Goal: Information Seeking & Learning: Learn about a topic

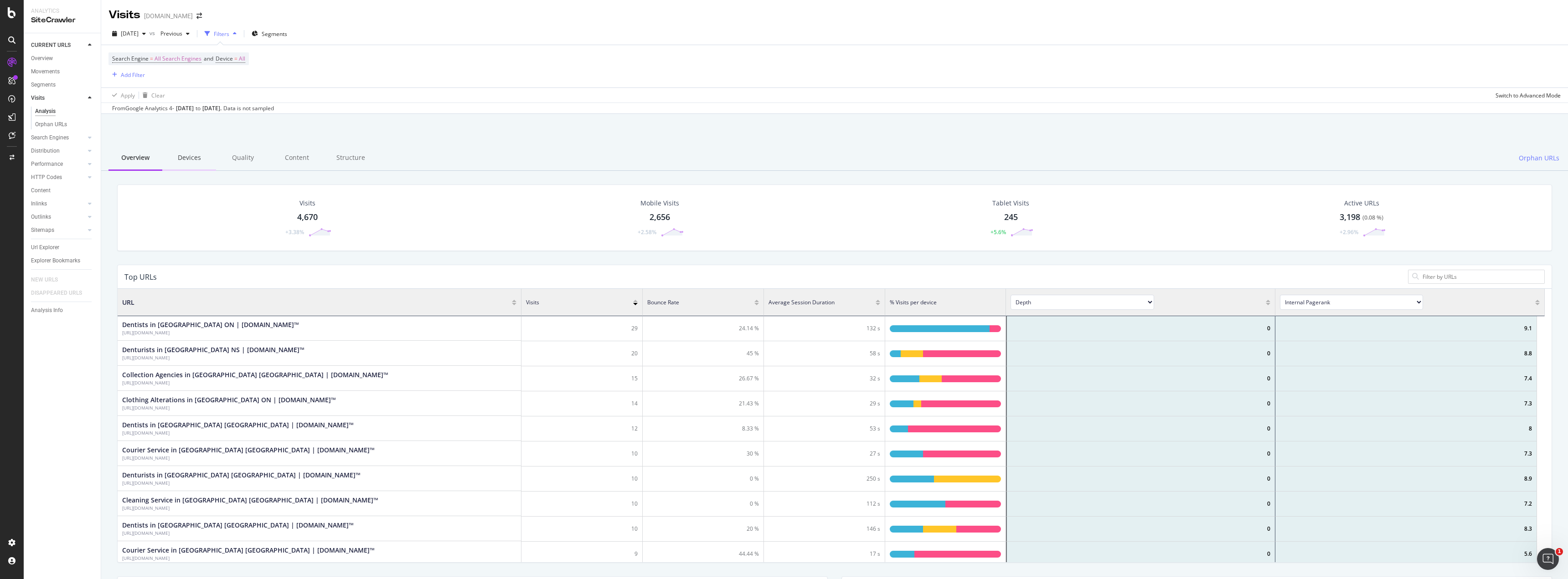
click at [192, 158] on div "Devices" at bounding box center [189, 158] width 54 height 25
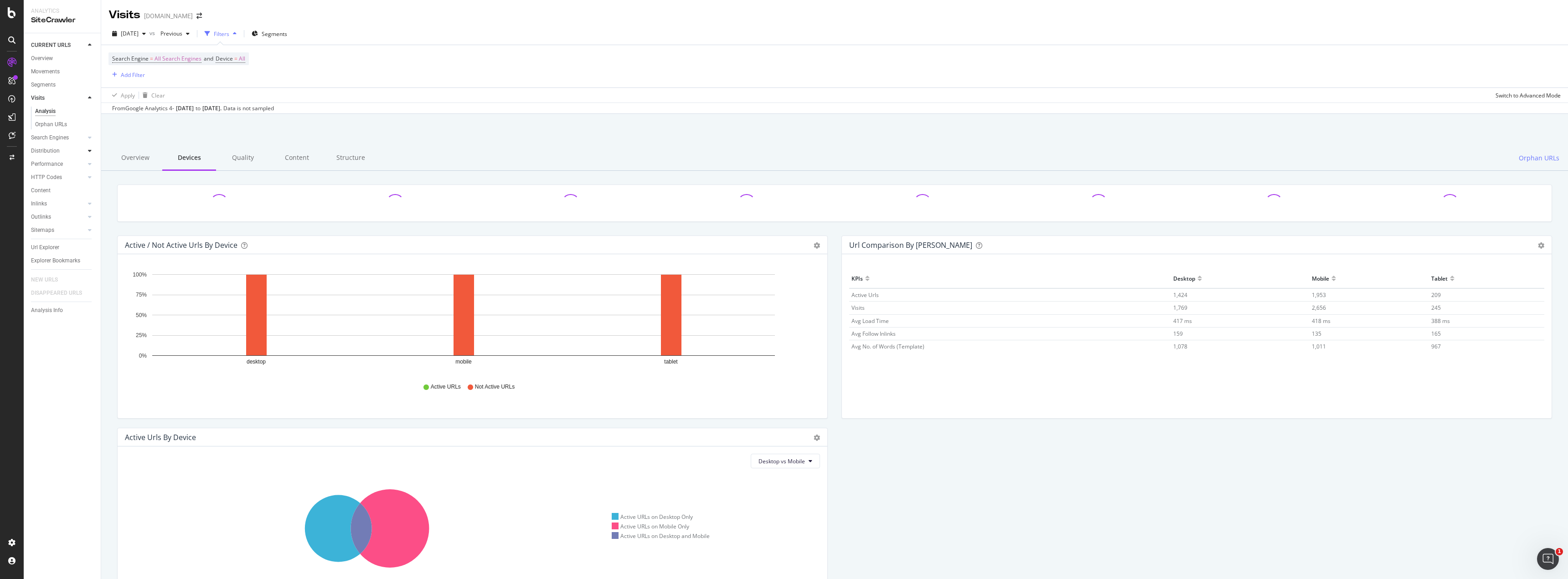
click at [92, 150] on div at bounding box center [90, 151] width 9 height 9
click at [92, 187] on div at bounding box center [90, 190] width 9 height 9
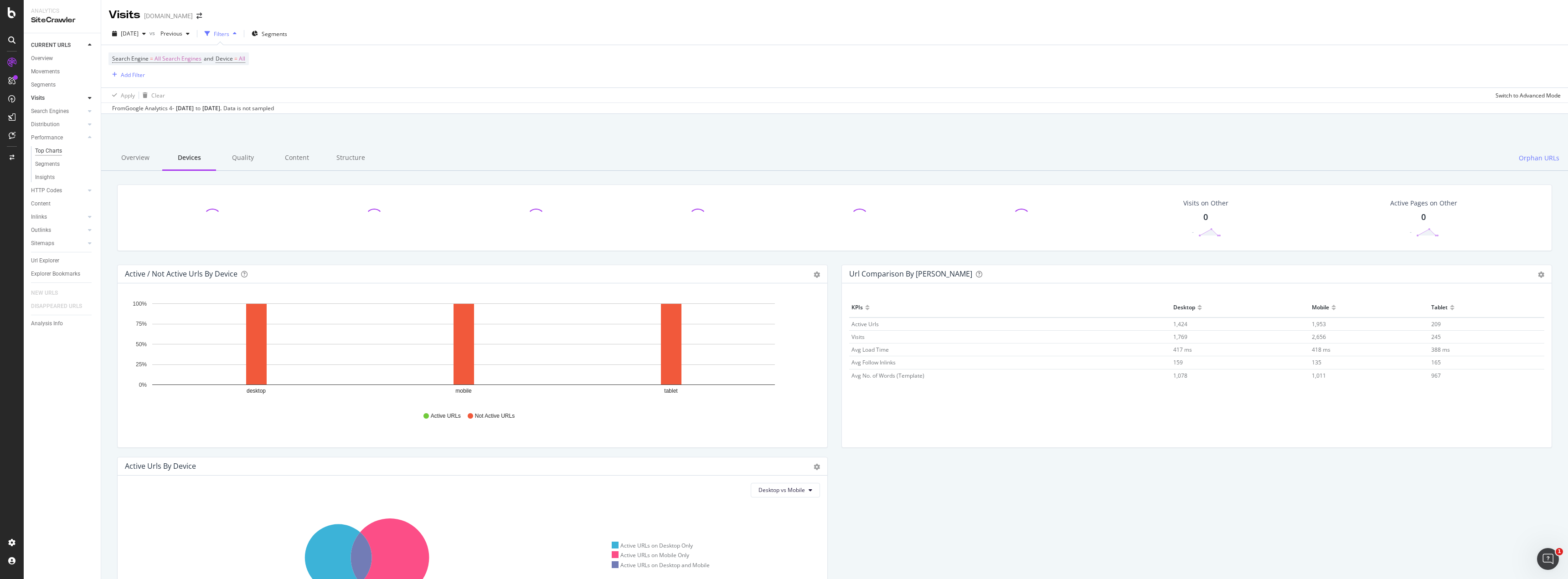
click at [54, 149] on div "Top Charts" at bounding box center [48, 151] width 27 height 10
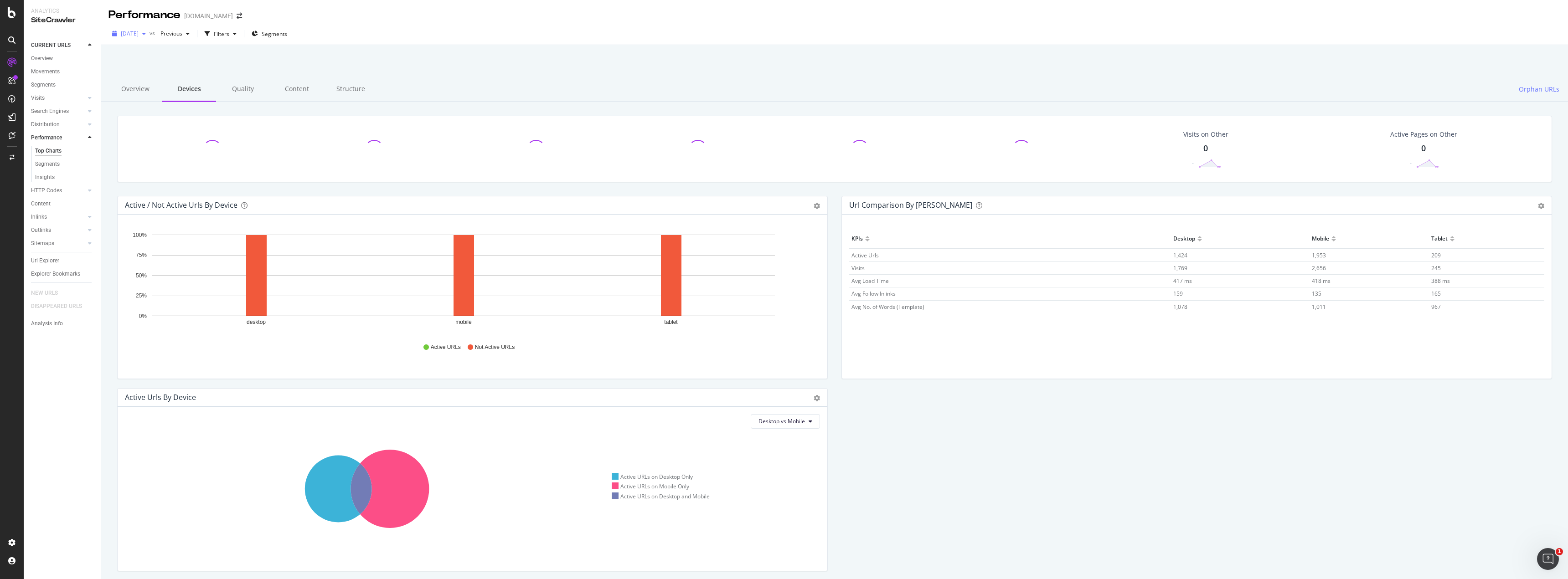
click at [150, 36] on div "button" at bounding box center [144, 33] width 11 height 5
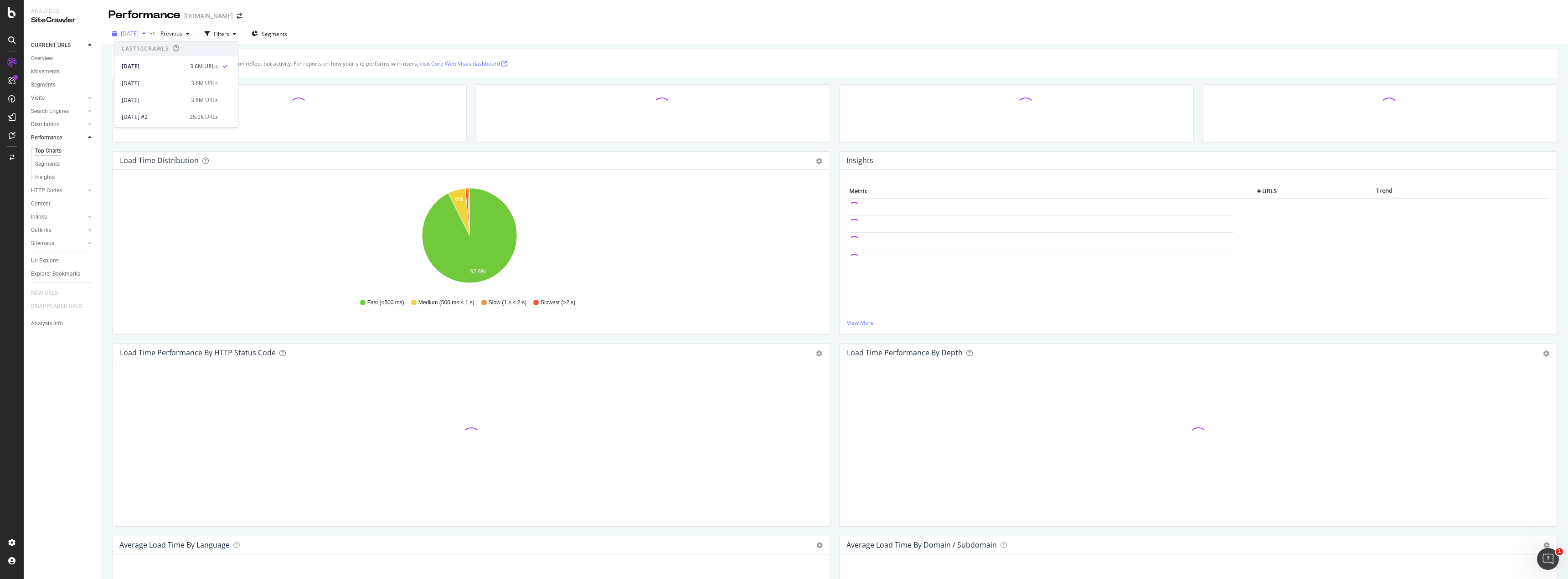
click at [150, 34] on div "button" at bounding box center [144, 33] width 11 height 5
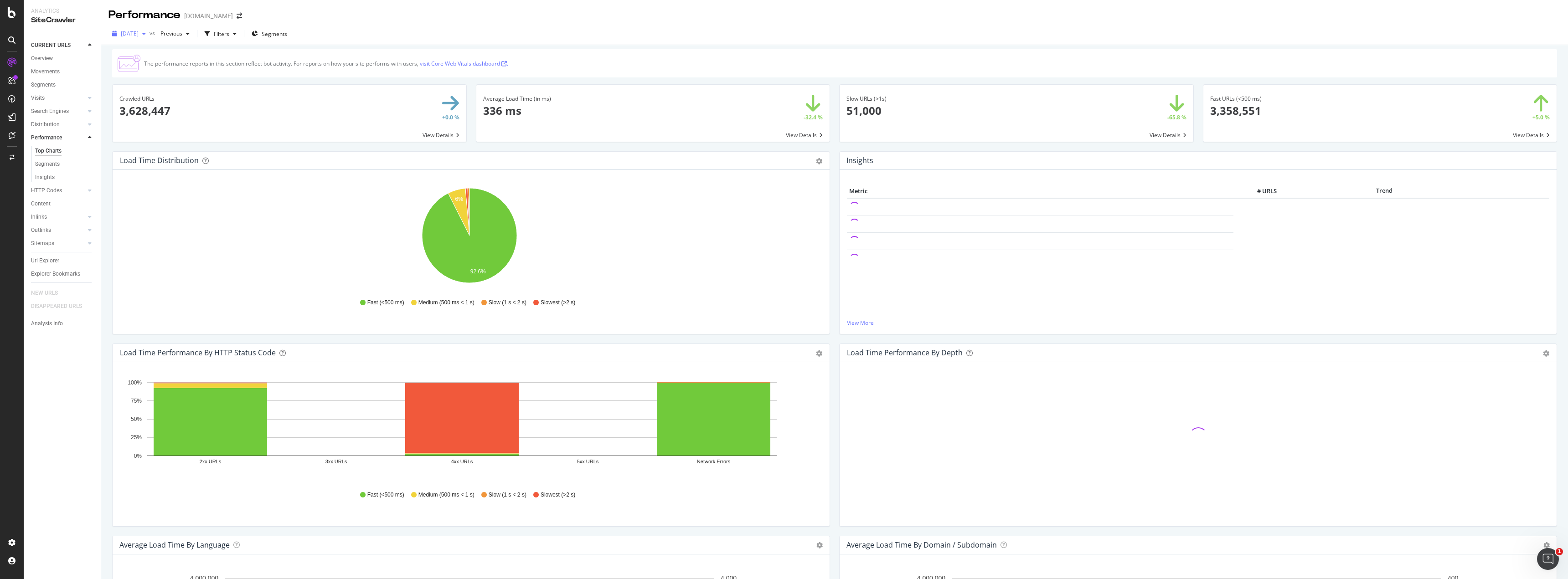
click at [150, 32] on div "button" at bounding box center [144, 33] width 11 height 5
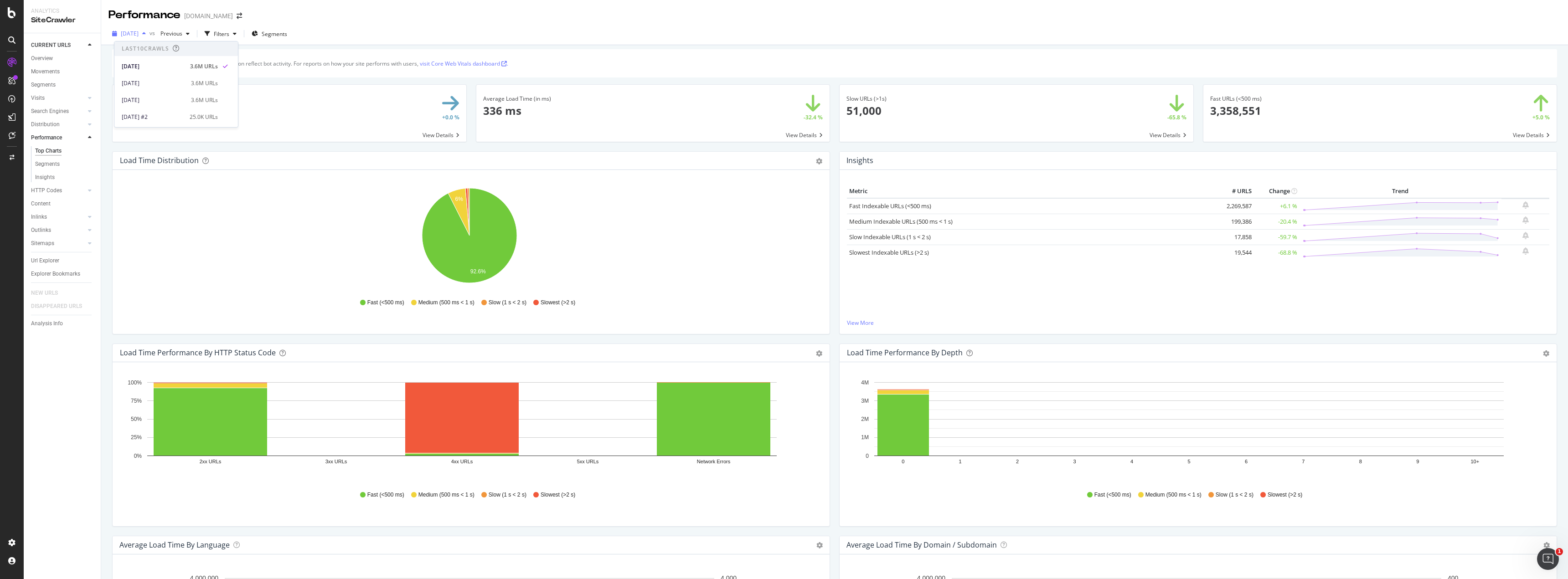
click at [150, 32] on div "button" at bounding box center [144, 33] width 11 height 5
drag, startPoint x: 41, startPoint y: 164, endPoint x: 51, endPoint y: 155, distance: 13.5
click at [41, 164] on div "Segments" at bounding box center [47, 164] width 24 height 10
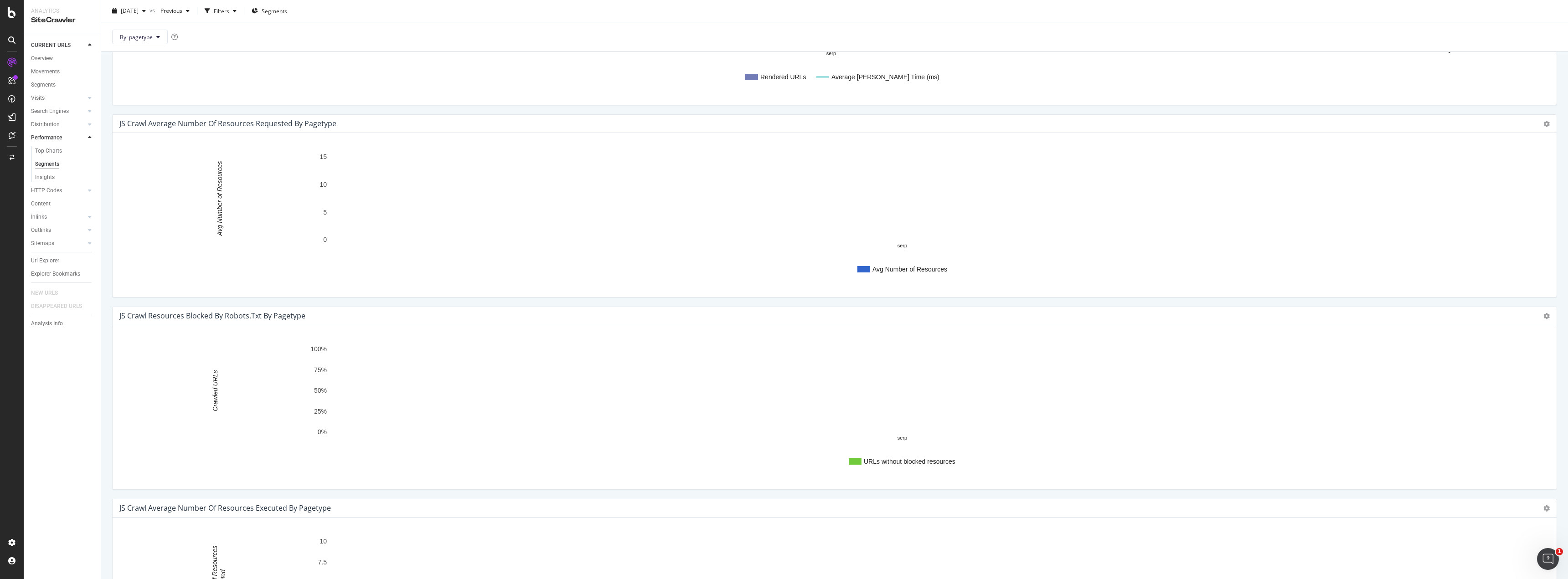
scroll to position [730, 0]
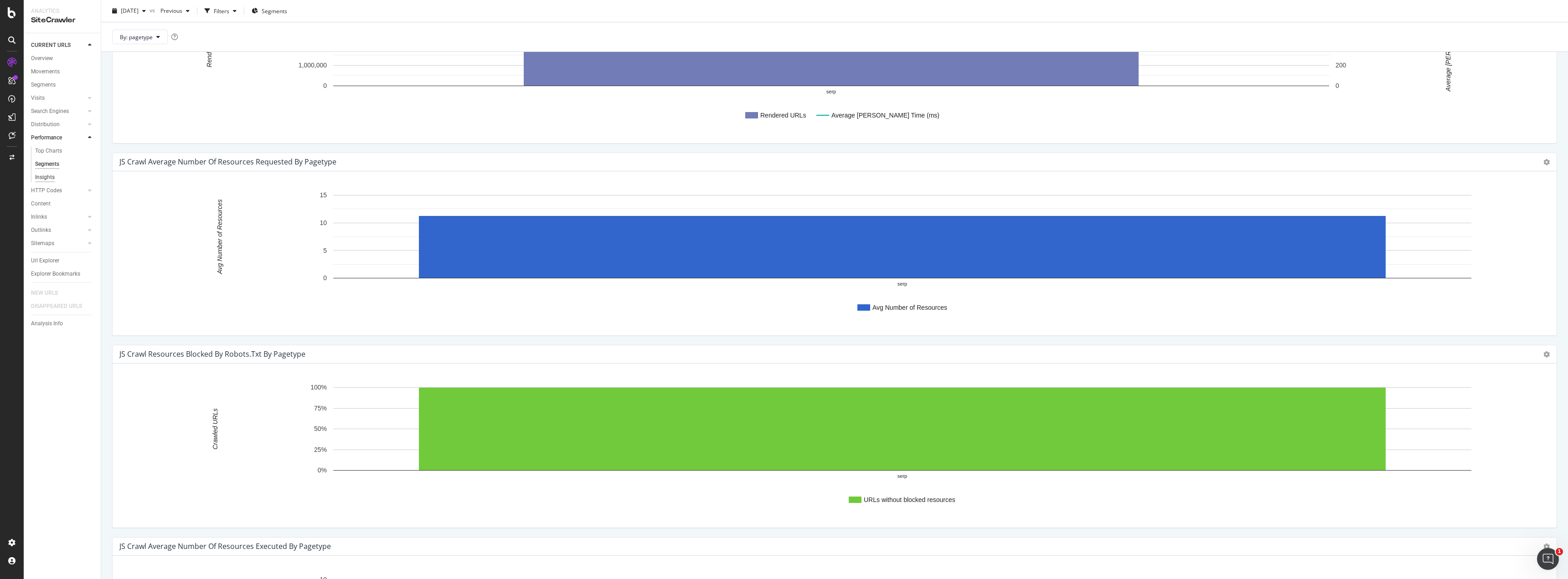
click at [52, 174] on div "Insights" at bounding box center [45, 178] width 20 height 10
